Goal: Register for event/course

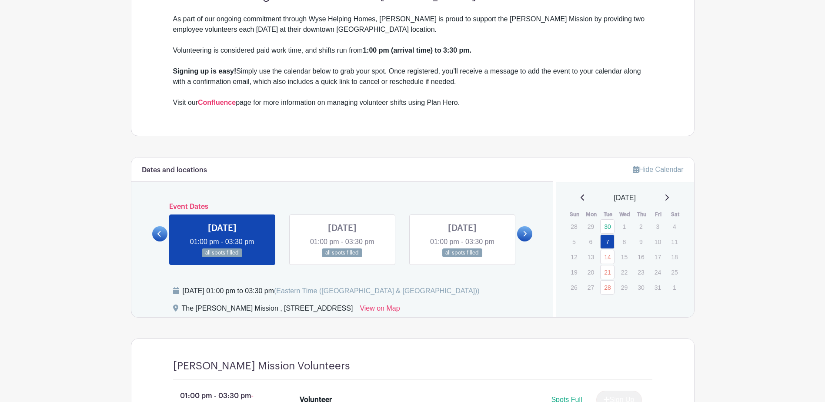
scroll to position [345, 0]
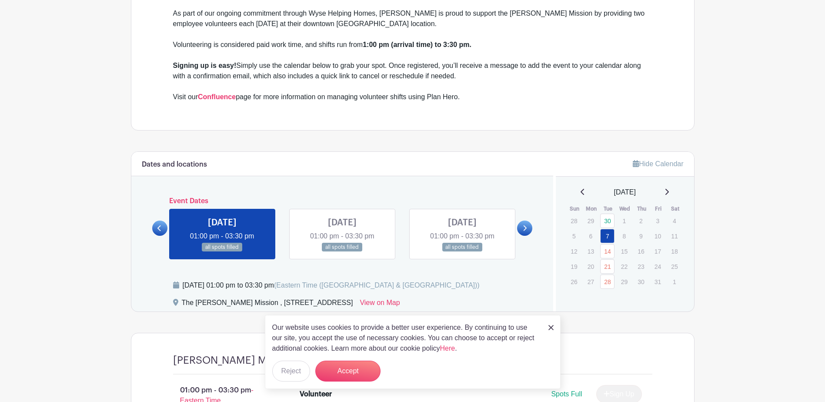
click at [342, 252] on link at bounding box center [342, 252] width 0 height 0
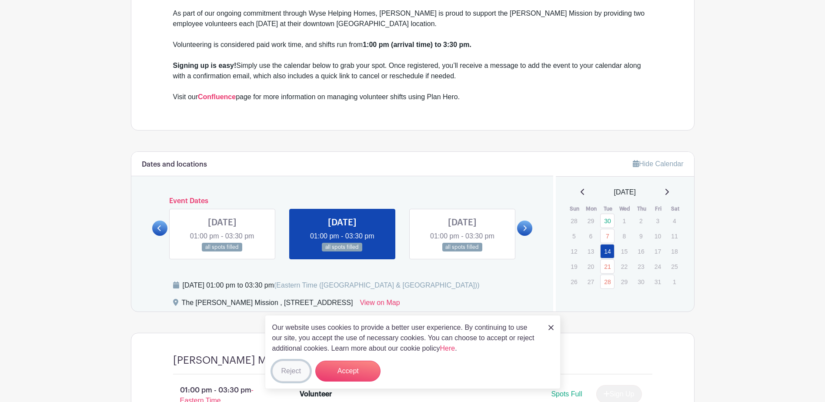
click at [296, 372] on button "Reject" at bounding box center [291, 370] width 38 height 21
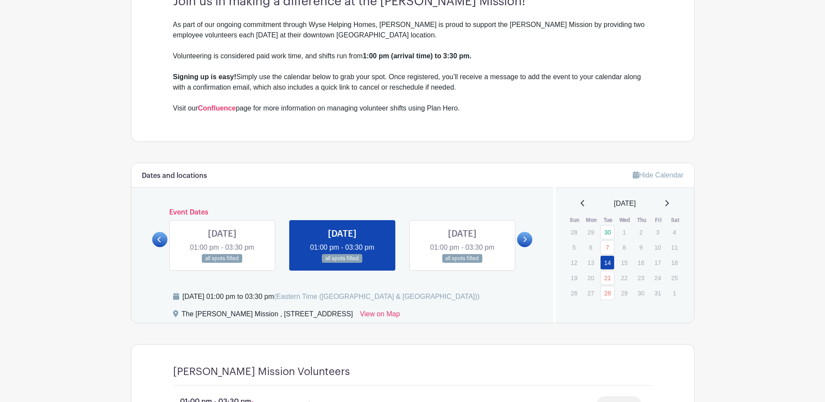
scroll to position [372, 0]
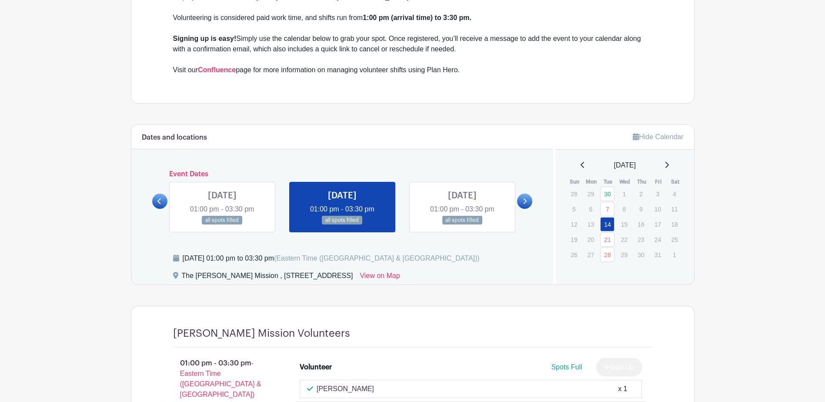
click at [222, 225] on link at bounding box center [222, 225] width 0 height 0
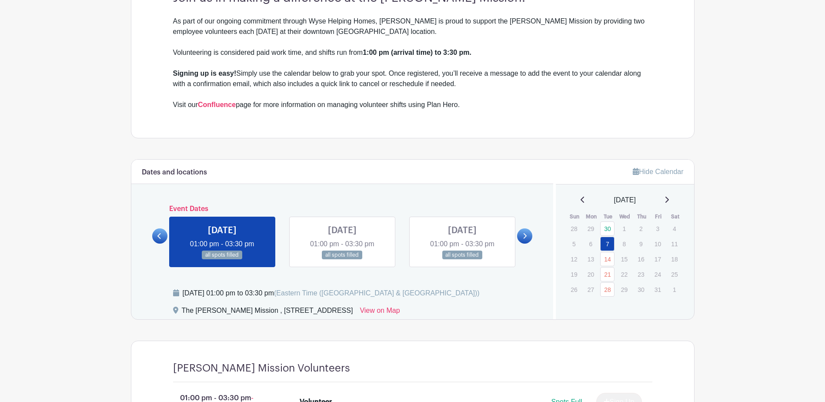
scroll to position [334, 0]
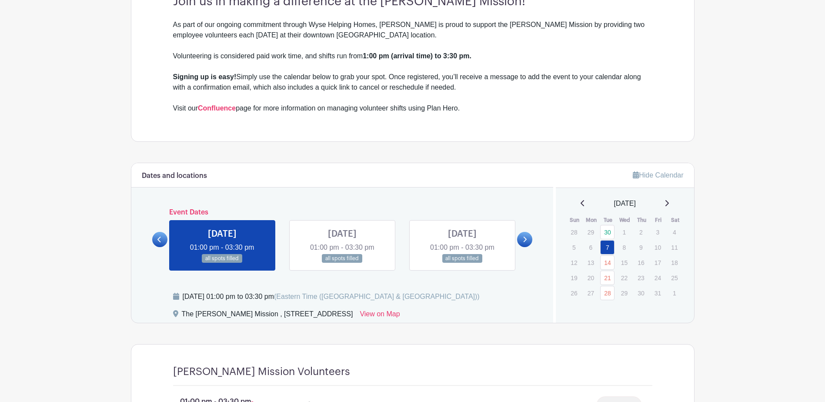
click at [462, 263] on link at bounding box center [462, 263] width 0 height 0
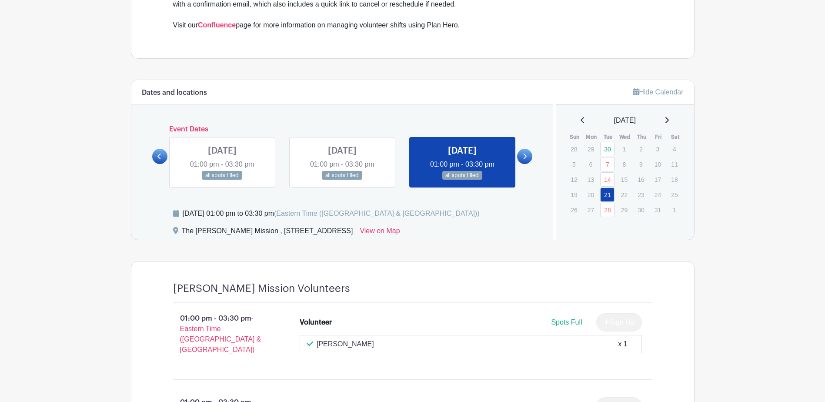
scroll to position [416, 0]
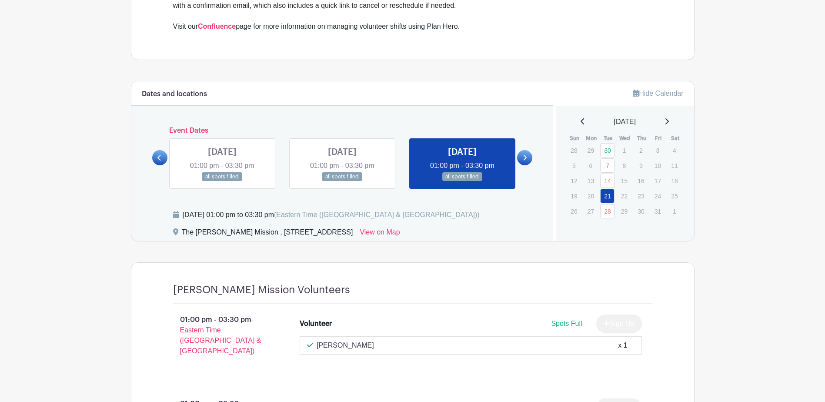
click at [525, 160] on icon at bounding box center [525, 157] width 4 height 7
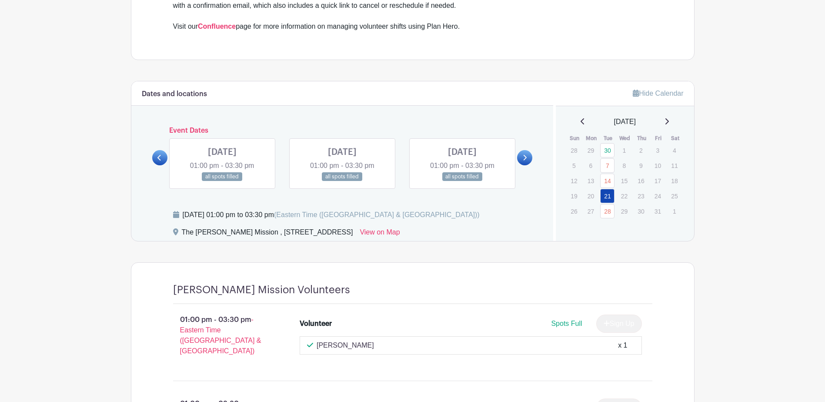
click at [222, 181] on link at bounding box center [222, 181] width 0 height 0
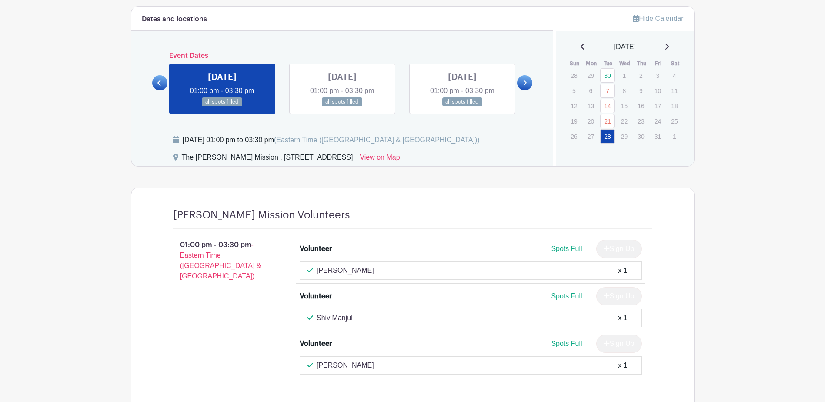
scroll to position [488, 0]
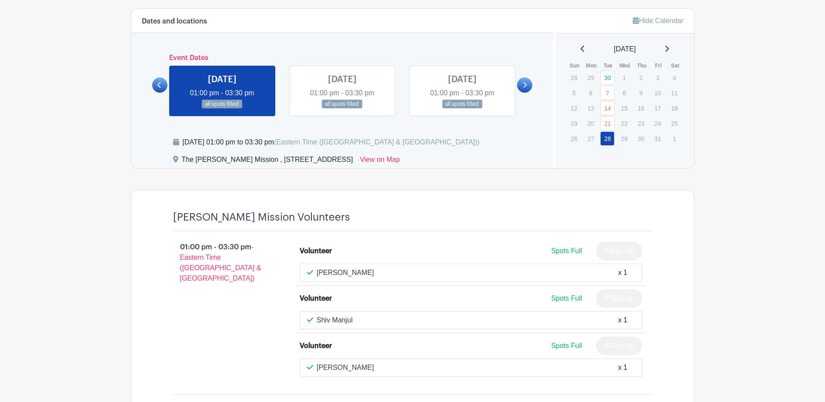
click at [342, 109] on link at bounding box center [342, 109] width 0 height 0
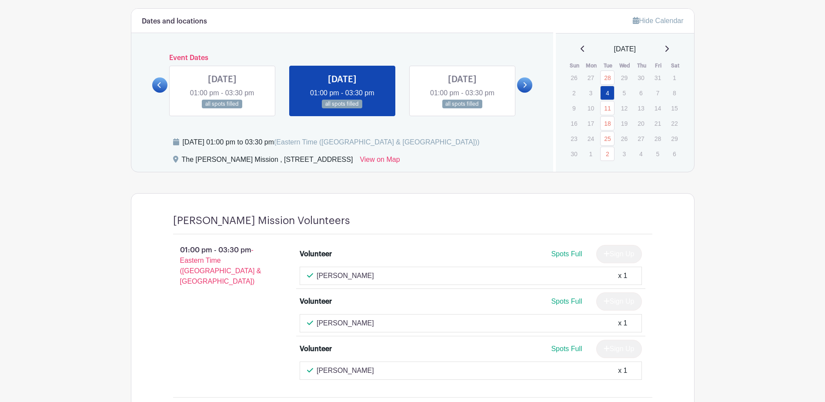
click at [462, 109] on link at bounding box center [462, 109] width 0 height 0
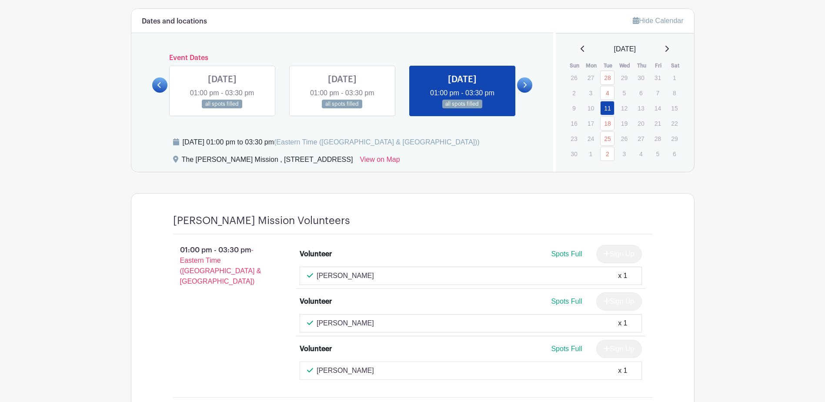
click at [526, 83] on icon at bounding box center [525, 85] width 4 height 7
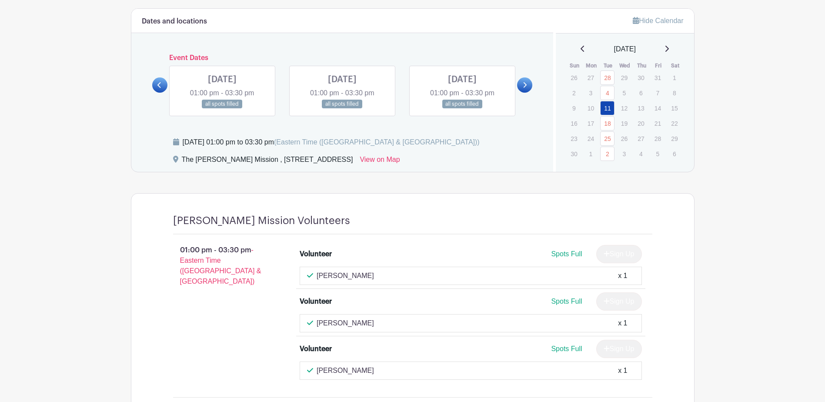
click at [222, 109] on link at bounding box center [222, 109] width 0 height 0
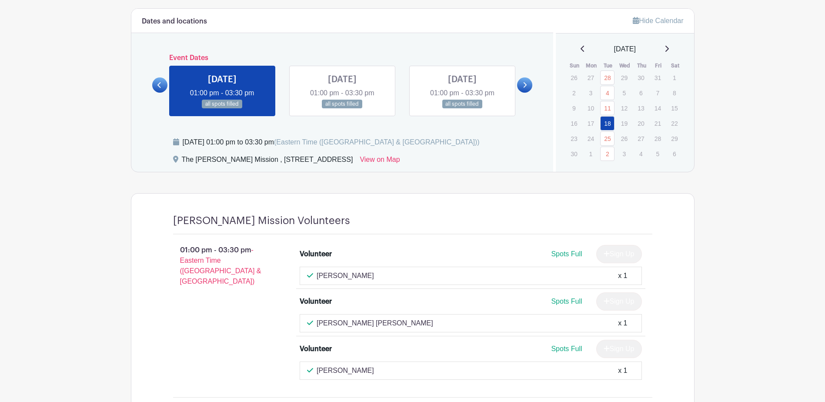
click at [524, 84] on icon at bounding box center [525, 85] width 4 height 7
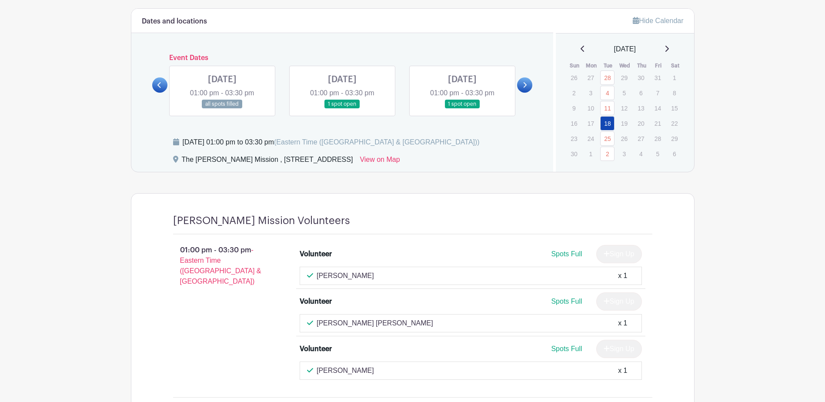
click at [164, 88] on link at bounding box center [159, 84] width 15 height 15
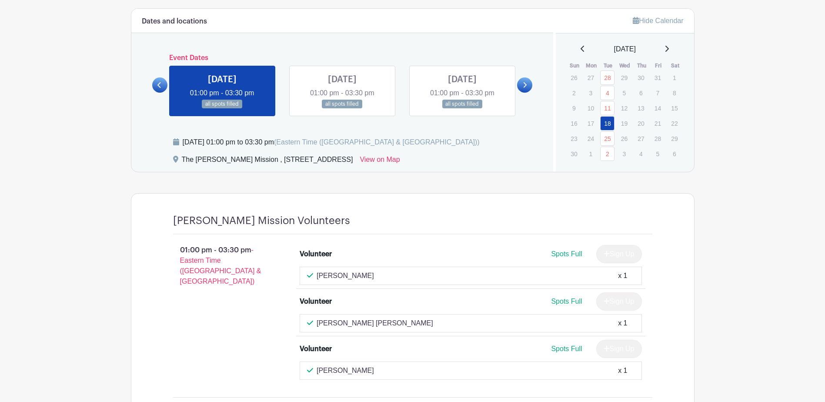
click at [342, 109] on link at bounding box center [342, 109] width 0 height 0
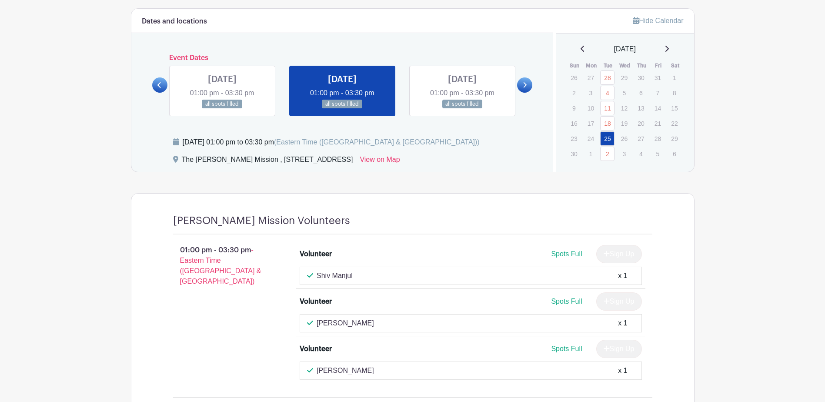
click at [462, 109] on link at bounding box center [462, 109] width 0 height 0
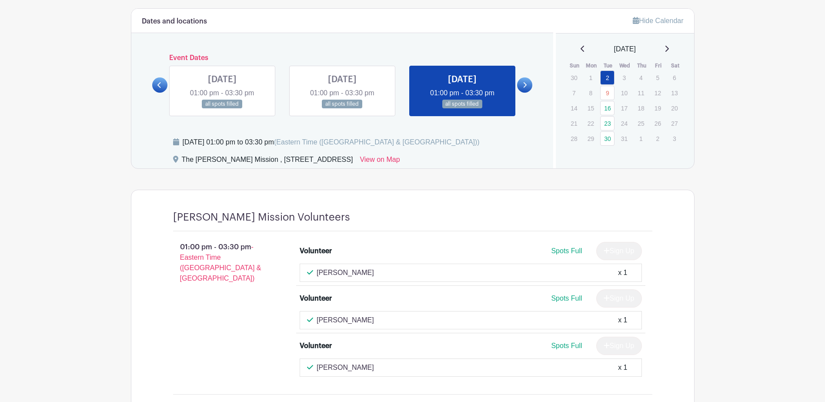
click at [528, 87] on link at bounding box center [524, 84] width 15 height 15
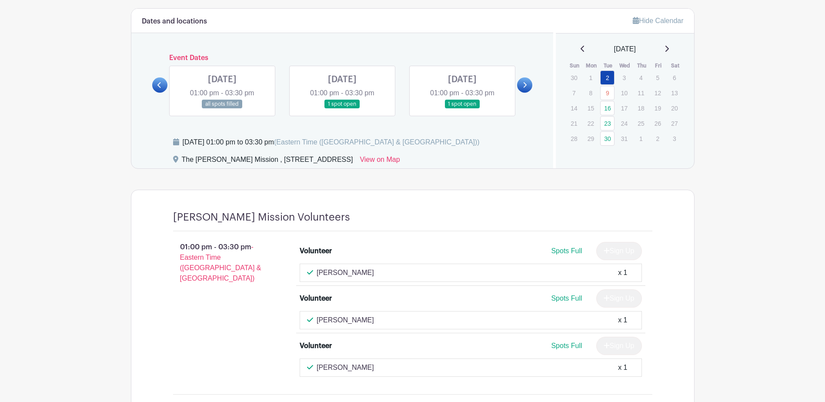
click at [222, 109] on link at bounding box center [222, 109] width 0 height 0
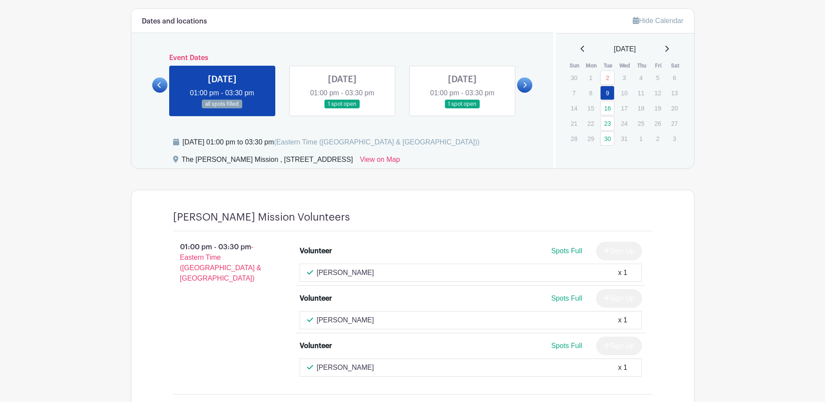
click at [342, 109] on link at bounding box center [342, 109] width 0 height 0
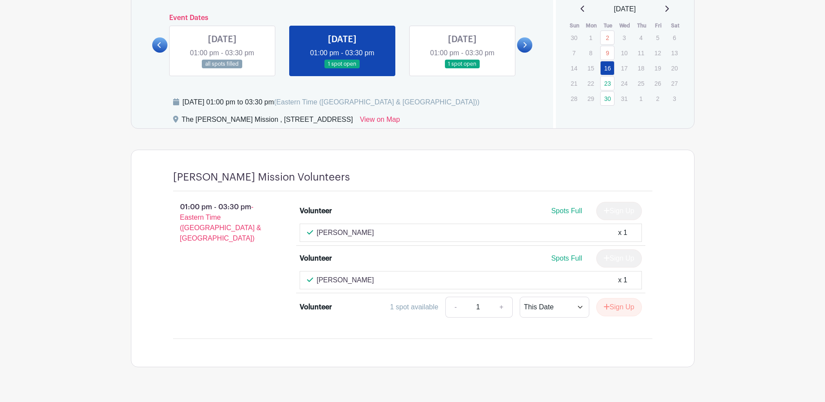
scroll to position [548, 0]
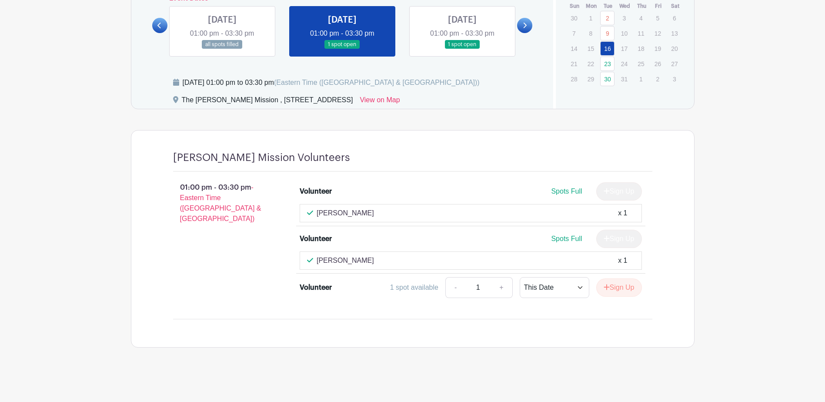
click at [462, 49] on link at bounding box center [462, 49] width 0 height 0
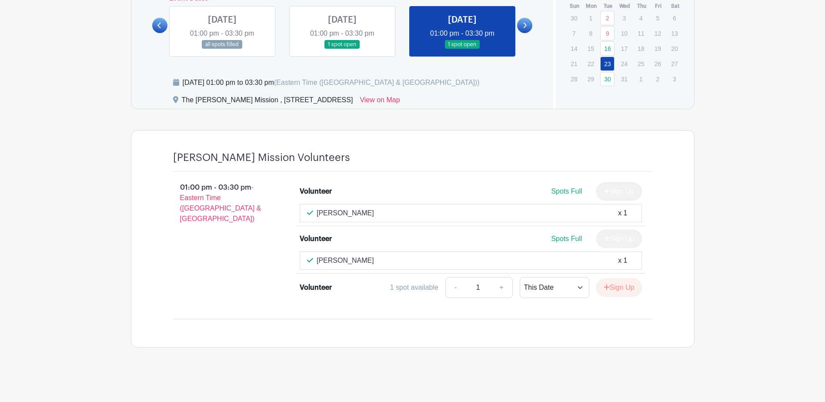
click at [523, 23] on icon at bounding box center [525, 25] width 4 height 7
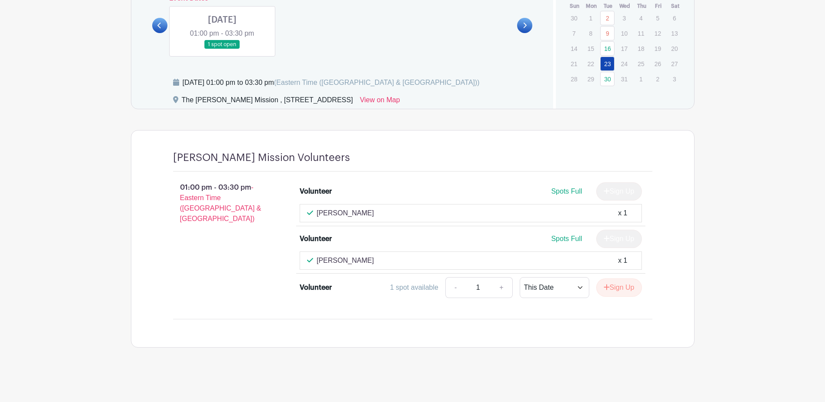
click at [222, 49] on link at bounding box center [222, 49] width 0 height 0
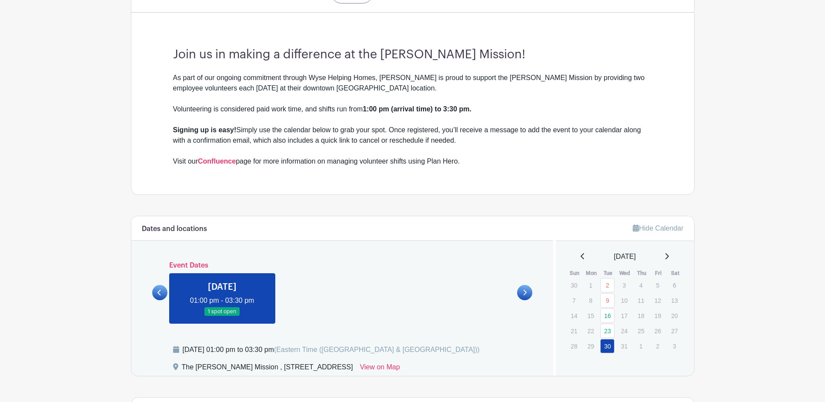
scroll to position [297, 0]
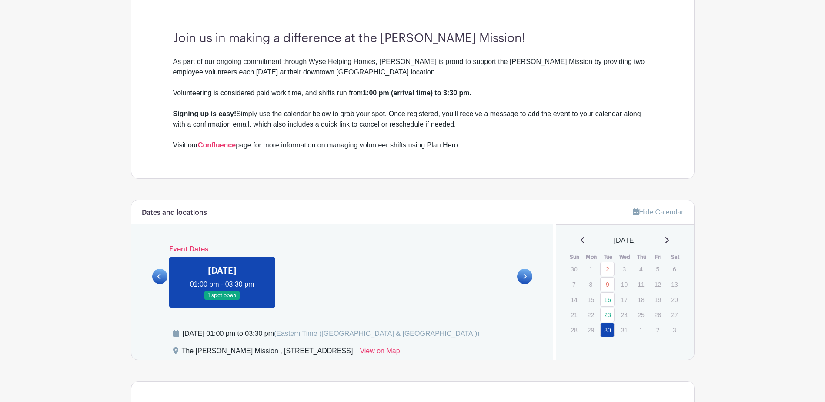
click at [669, 239] on icon at bounding box center [666, 240] width 4 height 7
click at [669, 239] on icon at bounding box center [666, 240] width 3 height 6
click at [580, 242] on icon at bounding box center [582, 240] width 4 height 7
